Goal: Find contact information: Find contact information

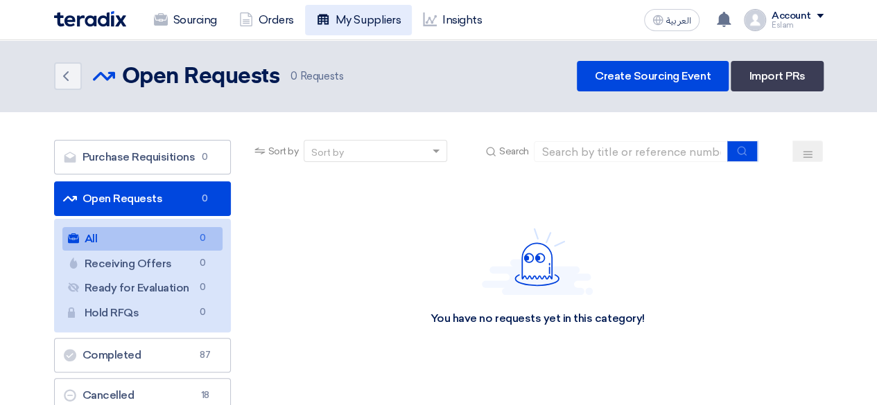
click at [341, 12] on link "My Suppliers" at bounding box center [358, 20] width 107 height 30
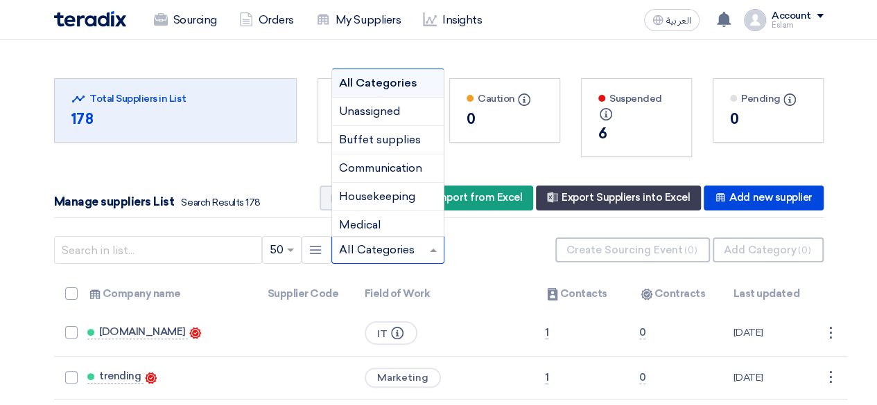
click at [423, 247] on div at bounding box center [388, 250] width 112 height 23
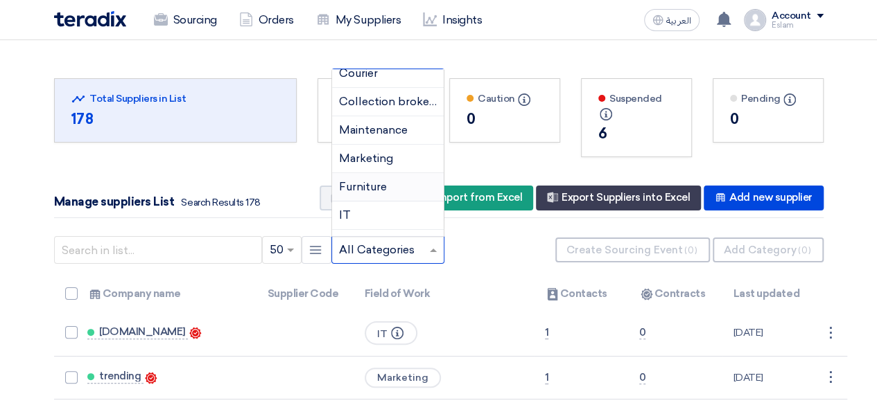
scroll to position [594, 0]
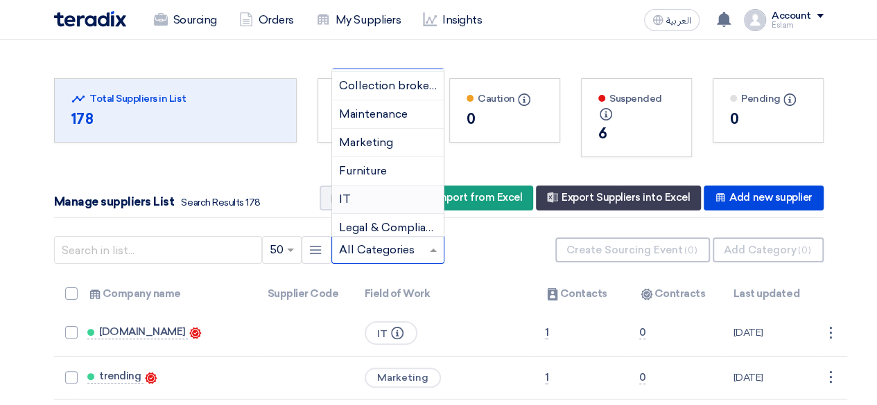
click at [362, 191] on div "IT" at bounding box center [388, 200] width 112 height 28
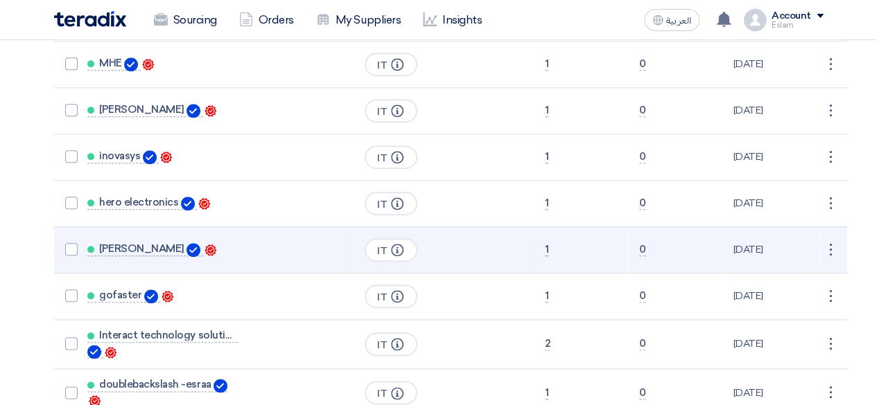
scroll to position [693, 0]
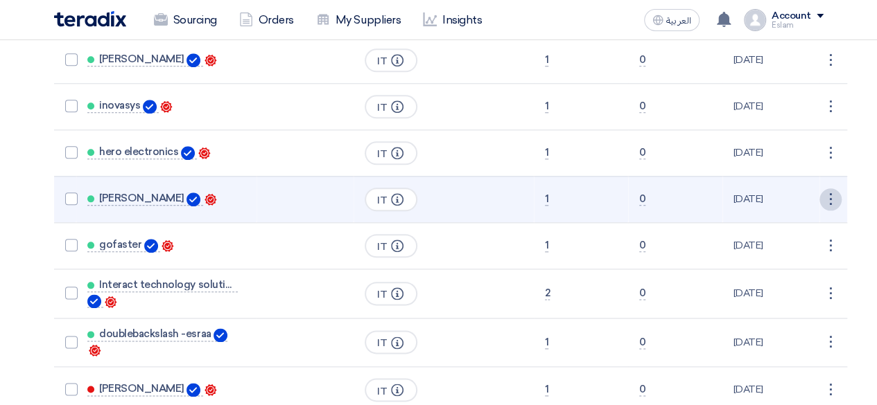
click at [823, 191] on div "⋮" at bounding box center [830, 199] width 22 height 22
click at [787, 220] on link "Edit" at bounding box center [807, 226] width 68 height 20
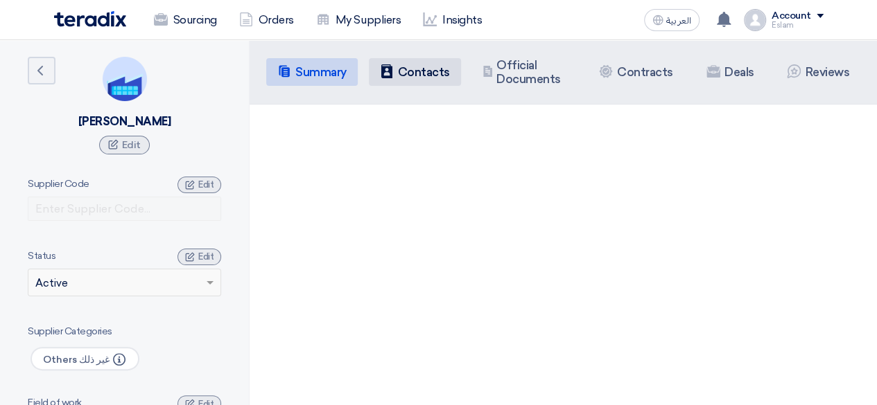
click at [411, 62] on li "Contacts Contacts" at bounding box center [415, 72] width 92 height 28
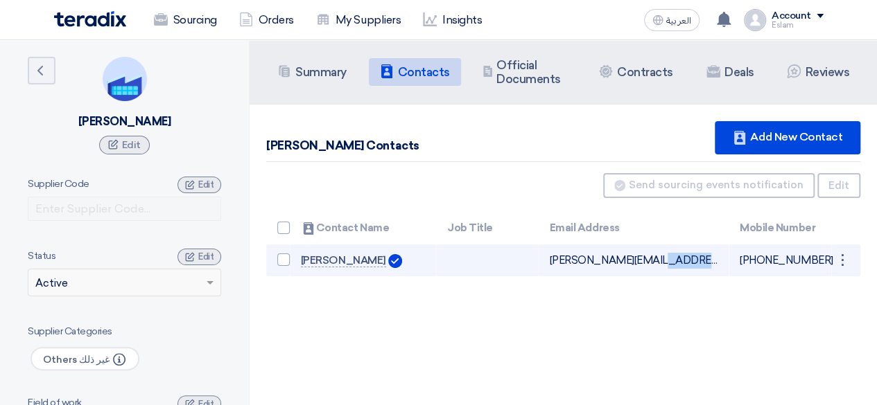
drag, startPoint x: 550, startPoint y: 263, endPoint x: 608, endPoint y: 263, distance: 58.9
click at [608, 263] on td "[PERSON_NAME][EMAIL_ADDRESS][DOMAIN_NAME] Can Receive RFQ" at bounding box center [633, 261] width 190 height 33
drag, startPoint x: 618, startPoint y: 261, endPoint x: 649, endPoint y: 263, distance: 30.5
click at [649, 263] on td "[PERSON_NAME][EMAIL_ADDRESS][DOMAIN_NAME] Can Receive RFQ" at bounding box center [633, 261] width 190 height 33
drag, startPoint x: 549, startPoint y: 260, endPoint x: 675, endPoint y: 261, distance: 126.1
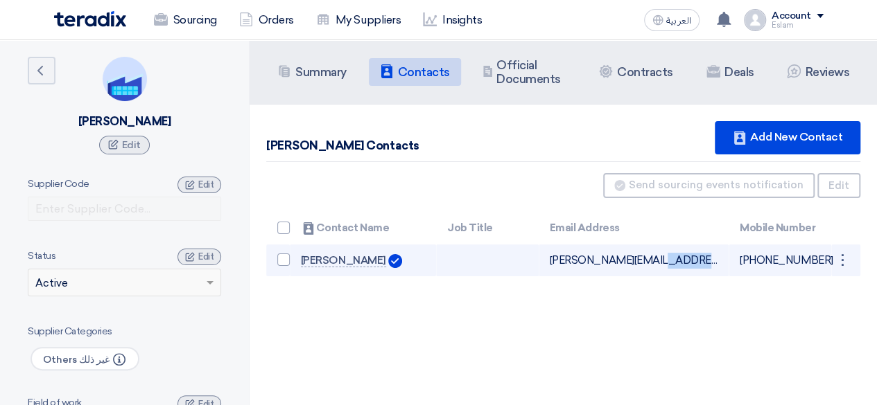
click at [675, 261] on td "[PERSON_NAME][EMAIL_ADDRESS][DOMAIN_NAME] Can Receive RFQ" at bounding box center [633, 261] width 190 height 33
copy td "[PERSON_NAME][EMAIL_ADDRESS][DOMAIN_NAME]"
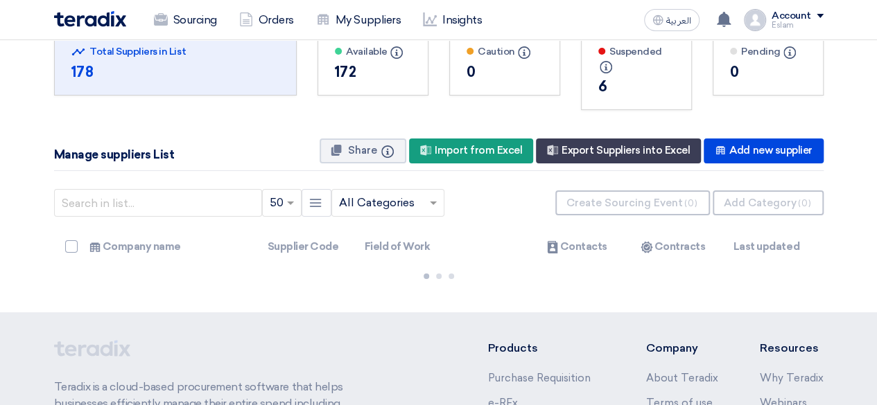
scroll to position [69, 0]
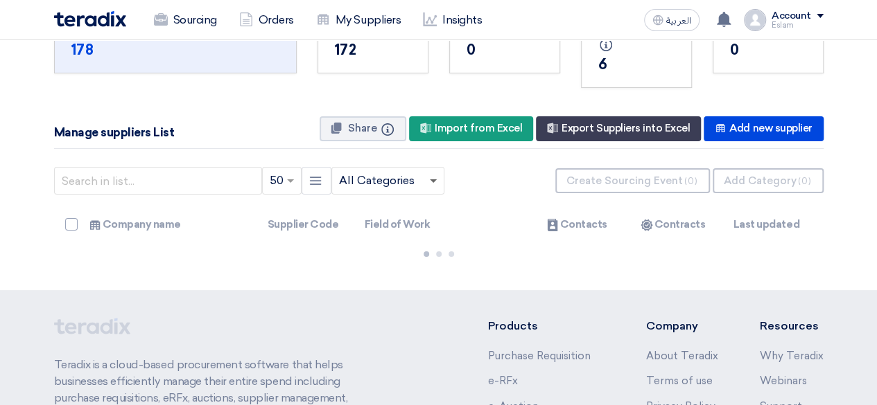
click at [430, 182] on span at bounding box center [433, 181] width 7 height 5
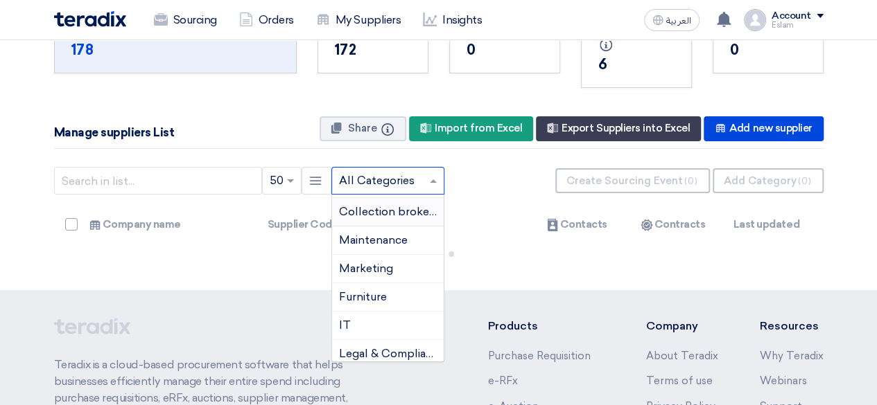
scroll to position [594, 0]
click at [375, 315] on div "IT" at bounding box center [388, 325] width 112 height 28
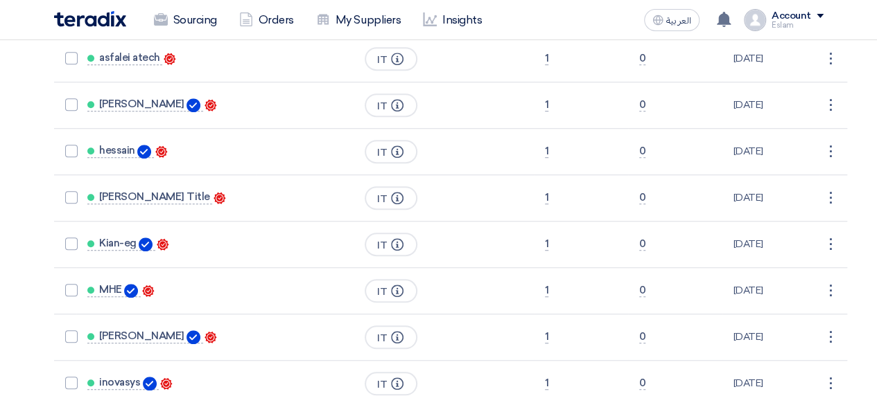
scroll to position [0, 0]
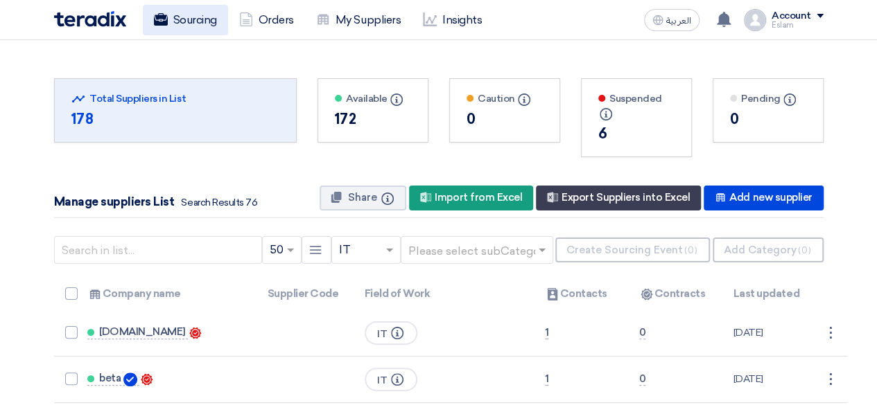
click at [204, 15] on link "Sourcing" at bounding box center [185, 20] width 85 height 30
